Goal: Browse casually

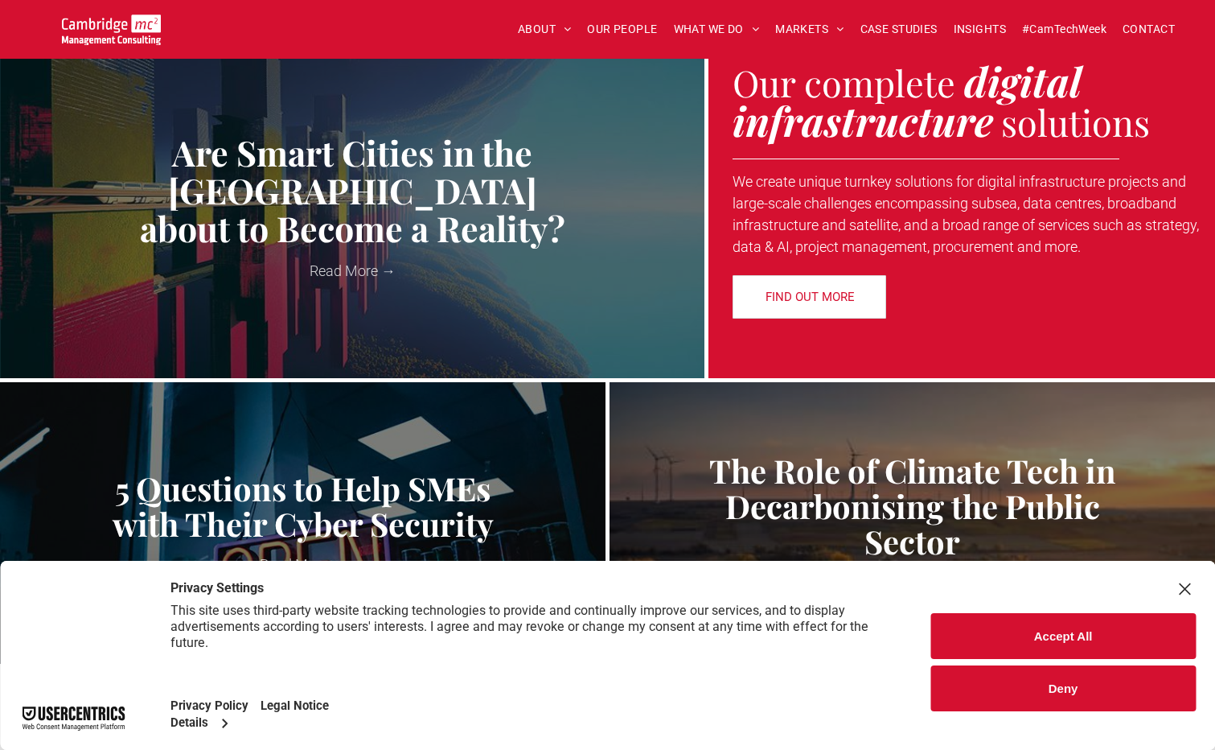
scroll to position [563, 0]
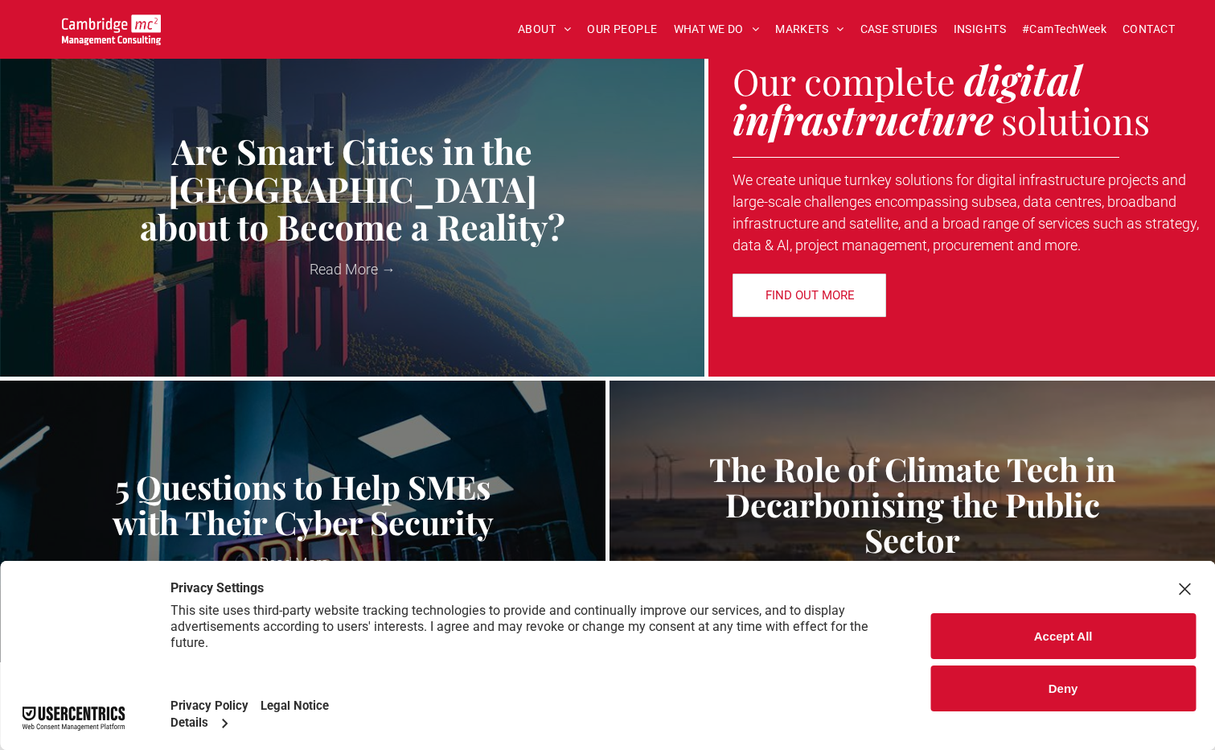
click at [998, 633] on button "Accept All" at bounding box center [1063, 636] width 265 height 46
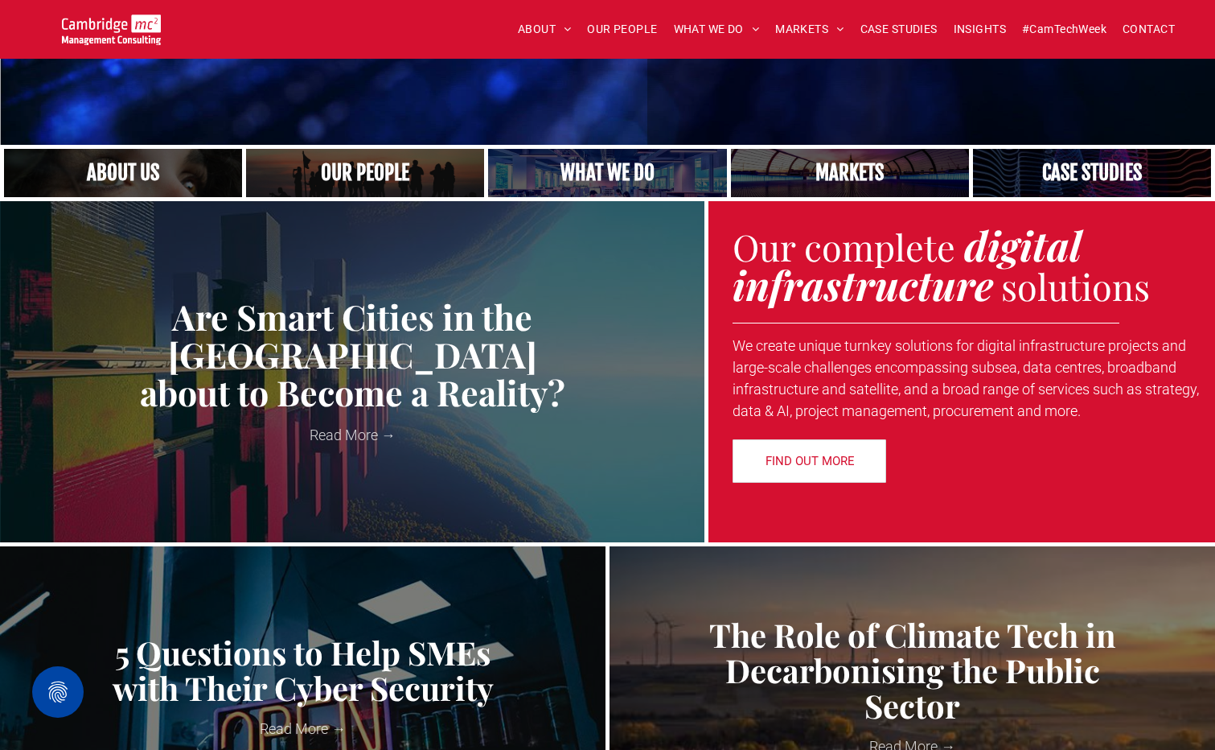
scroll to position [241, 0]
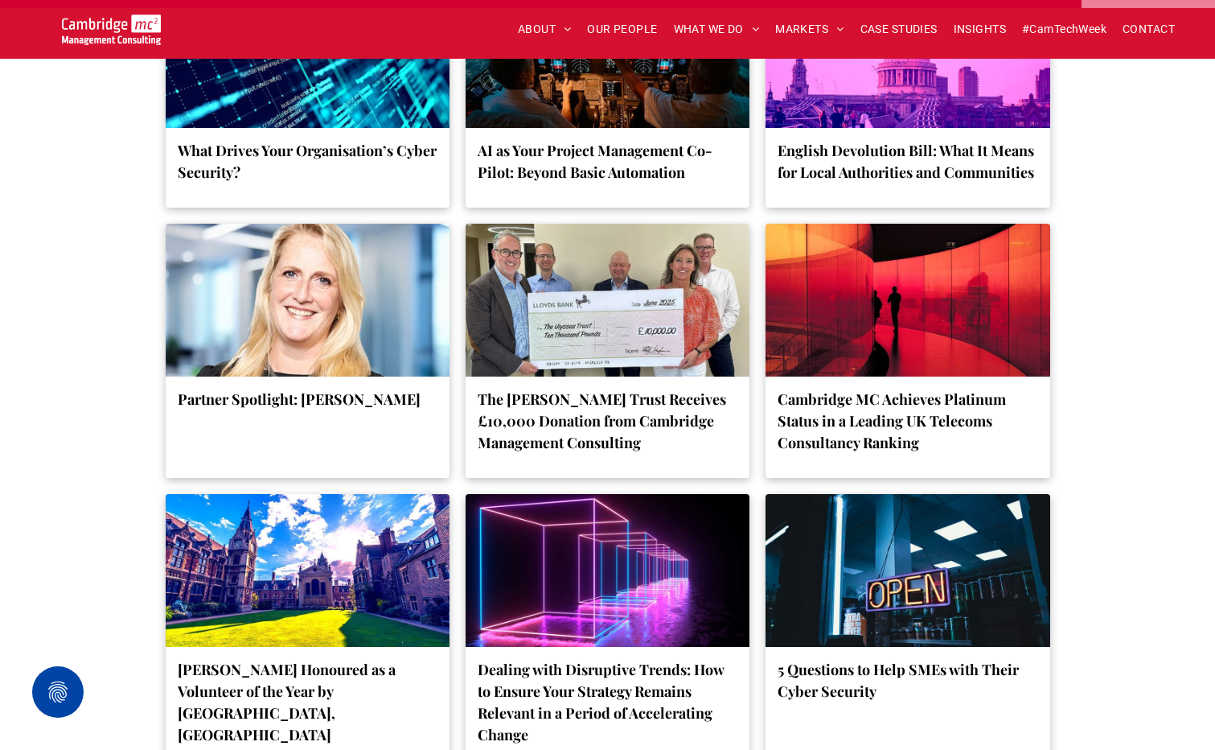
scroll to position [2894, 0]
